Goal: Go to known website: Access a specific website the user already knows

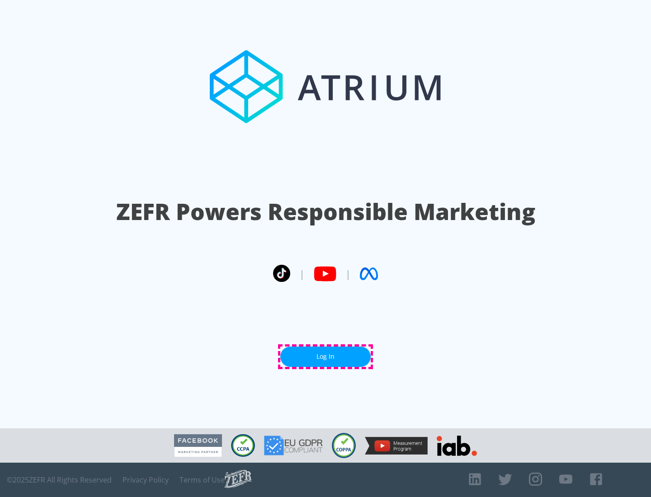
click at [325, 357] on link "Log In" at bounding box center [325, 357] width 90 height 20
